Goal: Task Accomplishment & Management: Complete application form

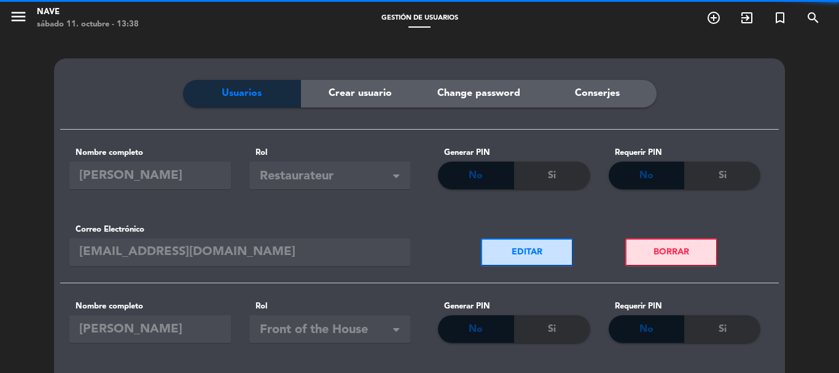
click at [15, 14] on icon "menu" at bounding box center [18, 16] width 18 height 18
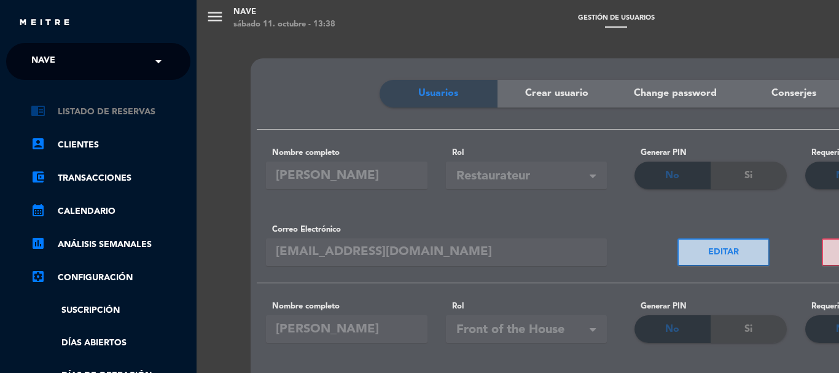
click at [94, 107] on link "chrome_reader_mode Listado de Reservas" at bounding box center [111, 111] width 160 height 15
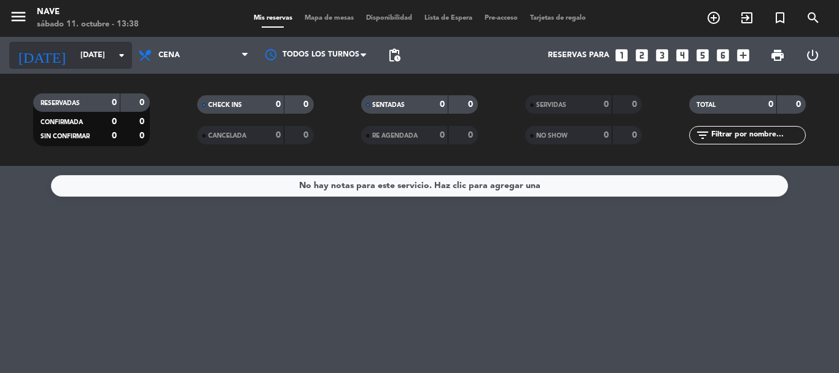
click at [121, 55] on icon "arrow_drop_down" at bounding box center [121, 55] width 15 height 15
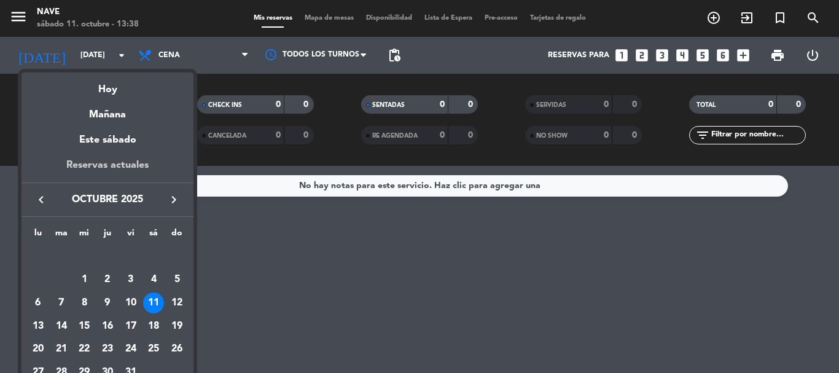
click at [124, 163] on div "Reservas actuales" at bounding box center [107, 169] width 172 height 25
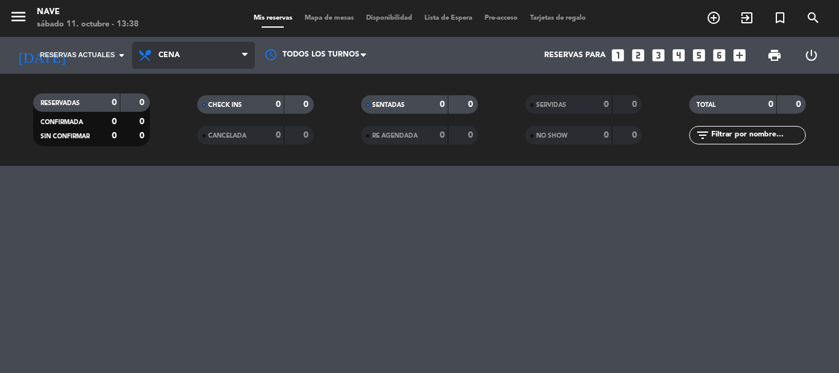
click at [247, 53] on icon at bounding box center [245, 55] width 6 height 10
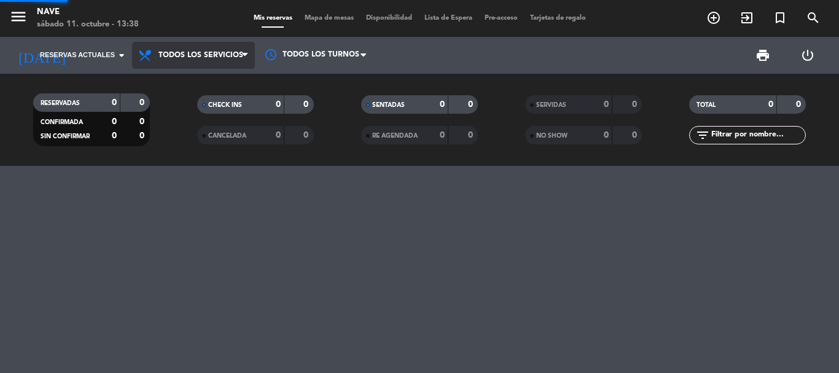
click at [217, 82] on div "menu Nave [DATE] 11. octubre - 13:38 Mis reservas Mapa de mesas Disponibilidad …" at bounding box center [419, 83] width 839 height 166
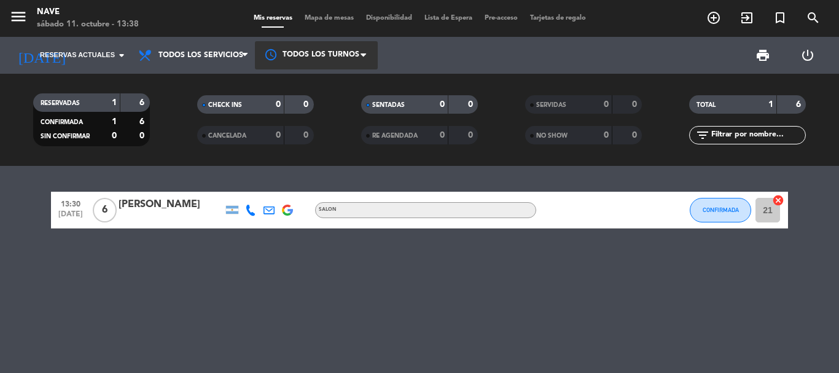
click at [364, 51] on span at bounding box center [366, 55] width 12 height 12
click at [347, 84] on span "Todos los turnos" at bounding box center [318, 84] width 67 height 14
click at [712, 13] on icon "add_circle_outline" at bounding box center [713, 17] width 15 height 15
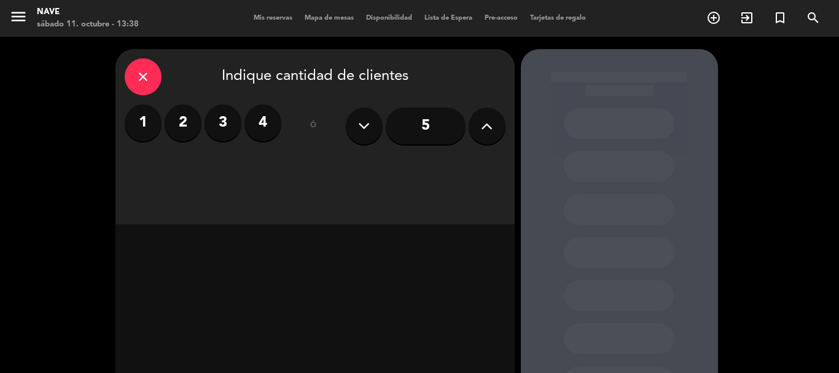
click at [490, 124] on icon at bounding box center [487, 126] width 12 height 18
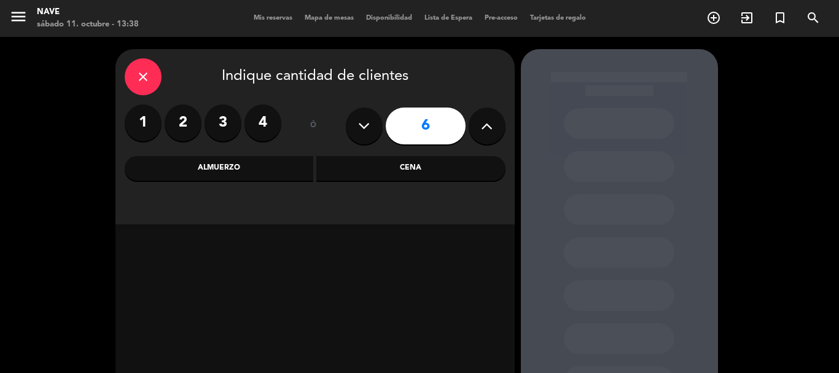
click at [489, 124] on icon at bounding box center [487, 126] width 12 height 18
type input "9"
click at [419, 123] on input "9" at bounding box center [426, 125] width 80 height 37
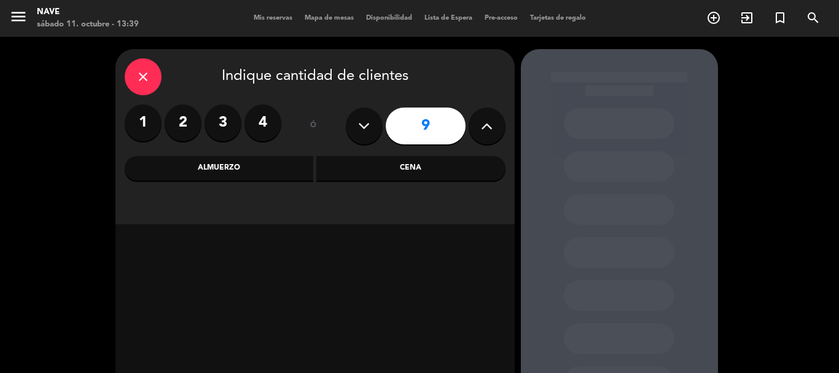
click at [219, 166] on div "Almuerzo" at bounding box center [219, 168] width 189 height 25
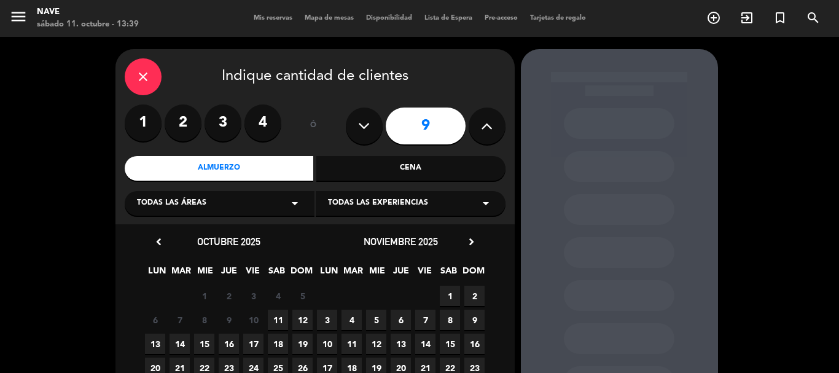
scroll to position [104, 0]
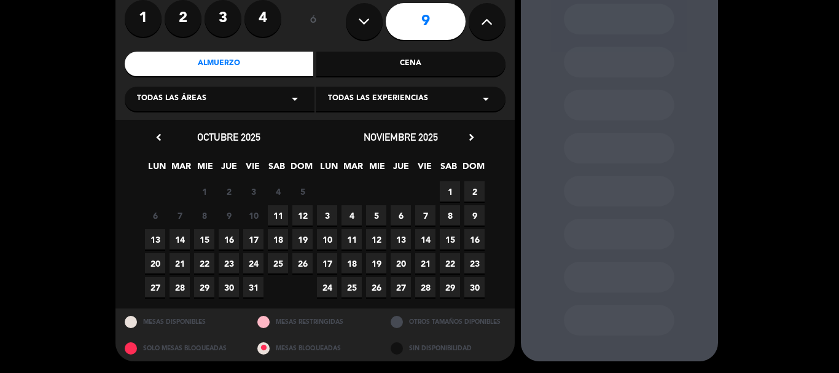
click at [279, 216] on span "11" at bounding box center [278, 215] width 20 height 20
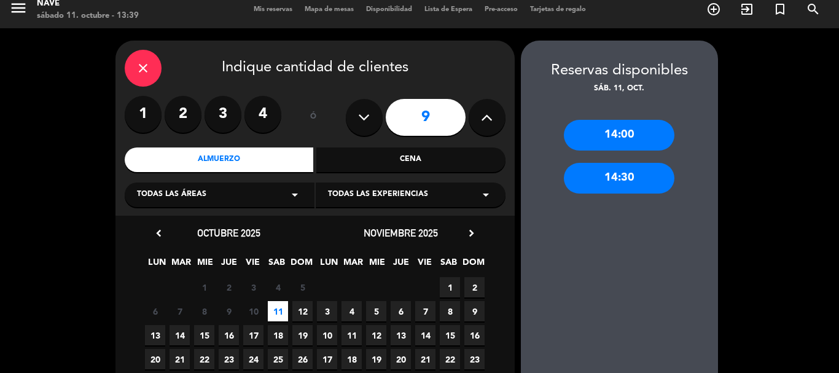
scroll to position [0, 0]
